Goal: Task Accomplishment & Management: Manage account settings

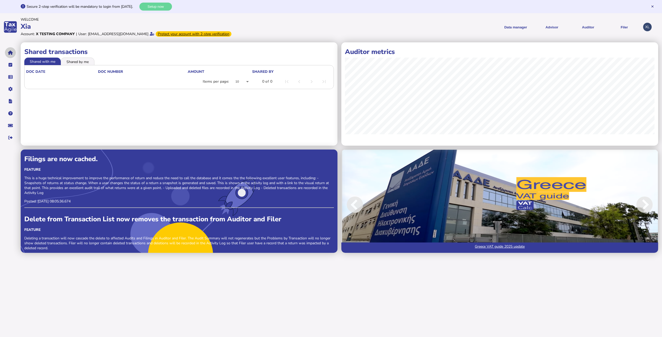
click at [11, 53] on icon "navigate application pages" at bounding box center [10, 53] width 5 height 0
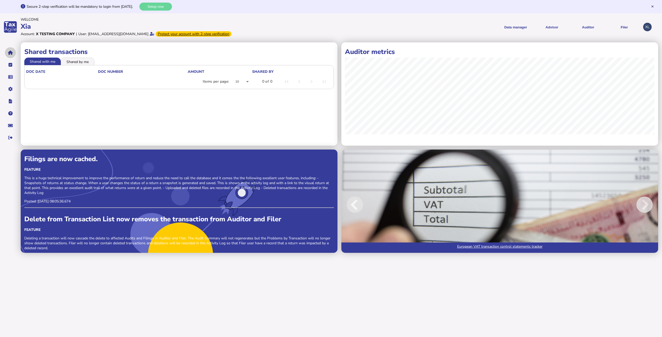
click at [10, 53] on icon "navigate application pages" at bounding box center [10, 53] width 5 height 0
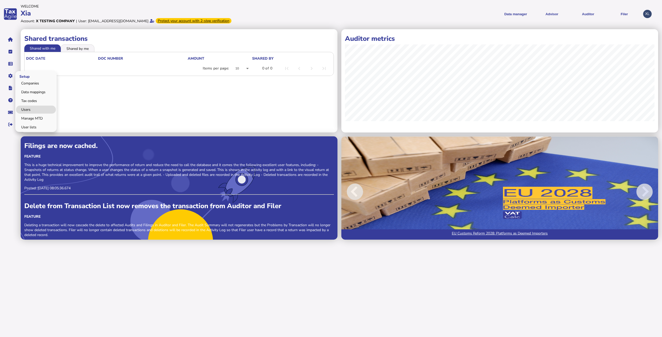
click at [27, 105] on div "Setup Companies Data mappings Tax codes Users Manage MTD User lists" at bounding box center [35, 101] width 41 height 61
click at [26, 109] on link "Users" at bounding box center [36, 110] width 40 height 8
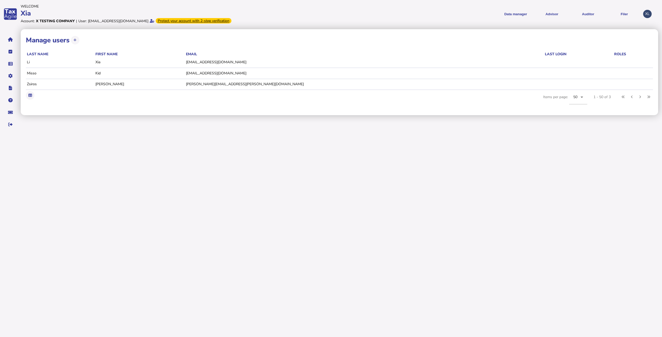
drag, startPoint x: 488, startPoint y: 194, endPoint x: 485, endPoint y: 170, distance: 24.0
click at [488, 134] on html "Welcome Xia Account: X Testing Company | User: liuxiayang@gmail.com Protect you…" at bounding box center [331, 67] width 662 height 134
